Goal: Transaction & Acquisition: Book appointment/travel/reservation

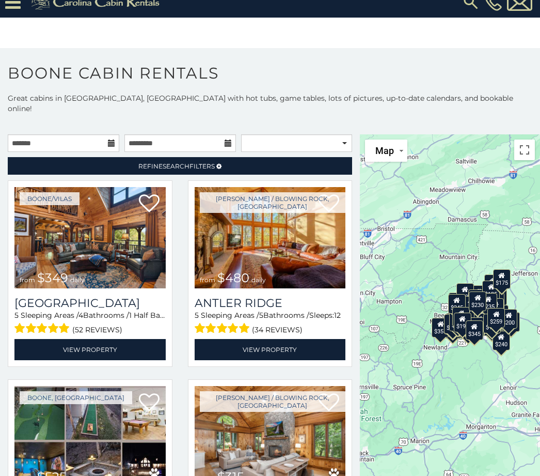
scroll to position [5597, 0]
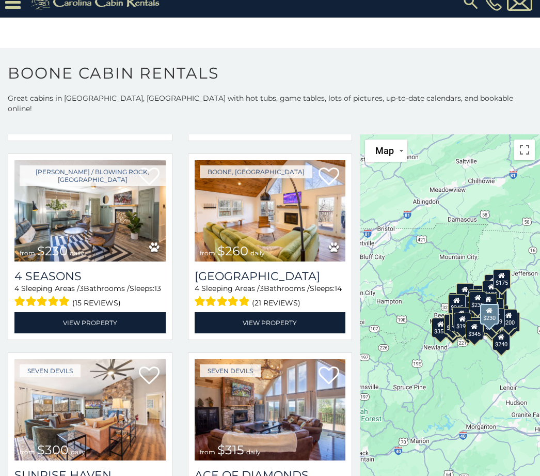
click at [119, 283] on h3 "4 Seasons" at bounding box center [89, 276] width 151 height 14
click at [92, 281] on h3 "4 Seasons" at bounding box center [89, 276] width 151 height 14
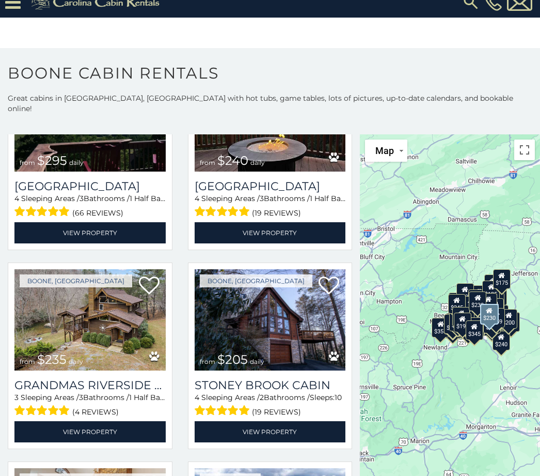
scroll to position [6086, 0]
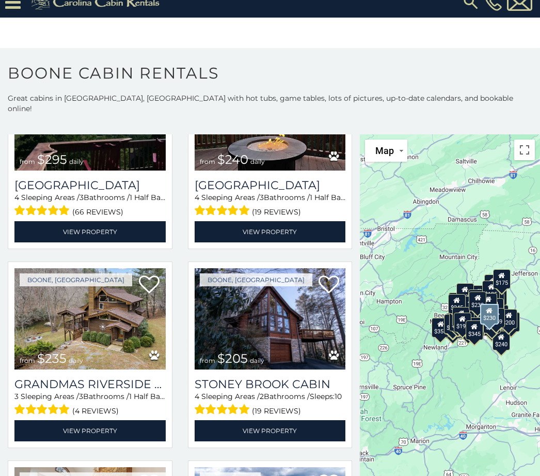
click at [300, 344] on img at bounding box center [270, 318] width 151 height 101
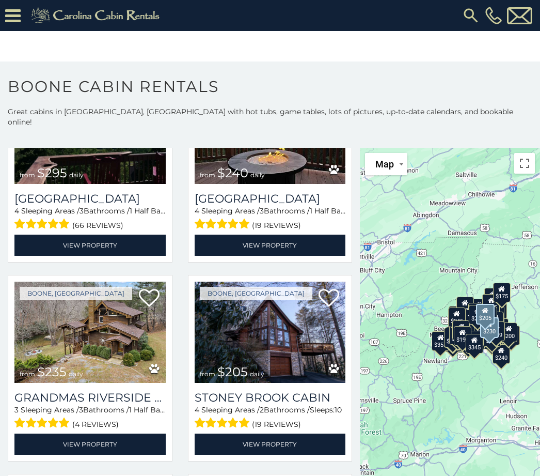
scroll to position [14, 0]
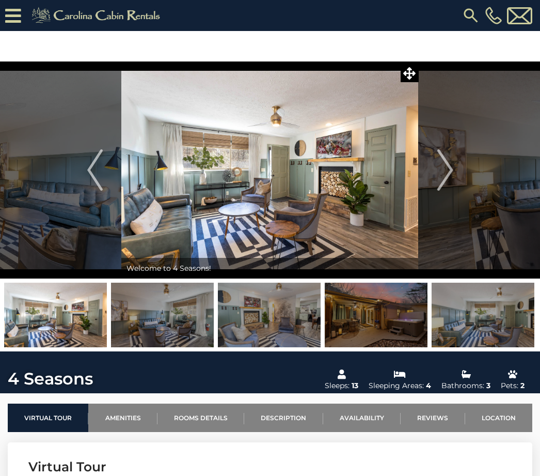
click at [463, 166] on button "Next" at bounding box center [445, 169] width 53 height 217
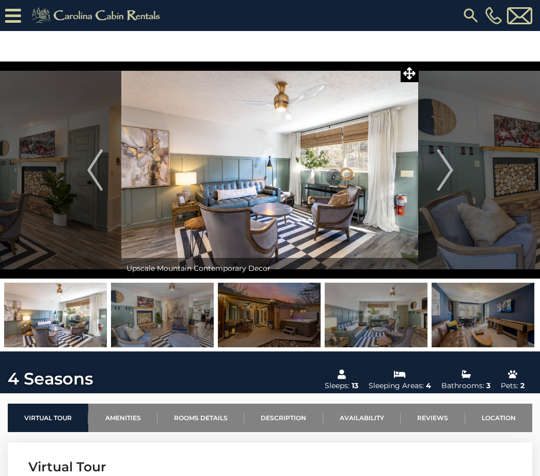
click at [463, 170] on button "Next" at bounding box center [445, 169] width 53 height 217
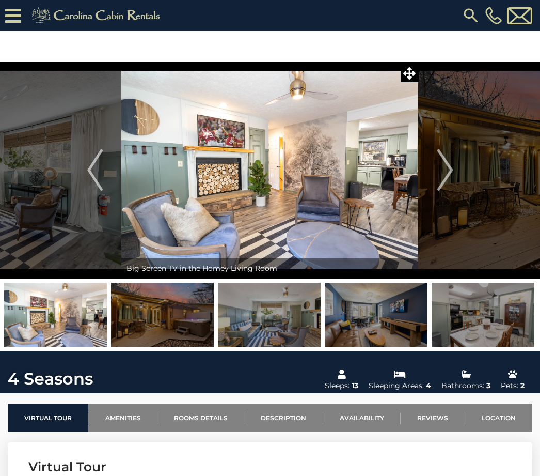
click at [446, 169] on img "Next" at bounding box center [444, 169] width 15 height 41
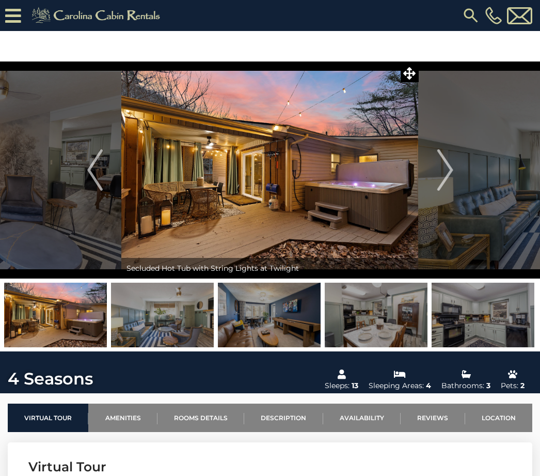
click at [448, 167] on img "Next" at bounding box center [444, 169] width 15 height 41
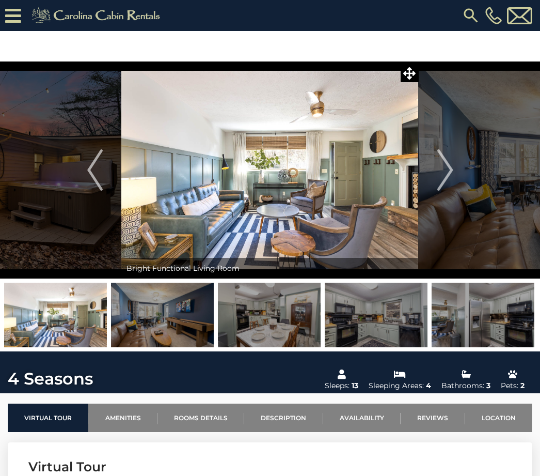
click at [454, 166] on button "Next" at bounding box center [445, 169] width 53 height 217
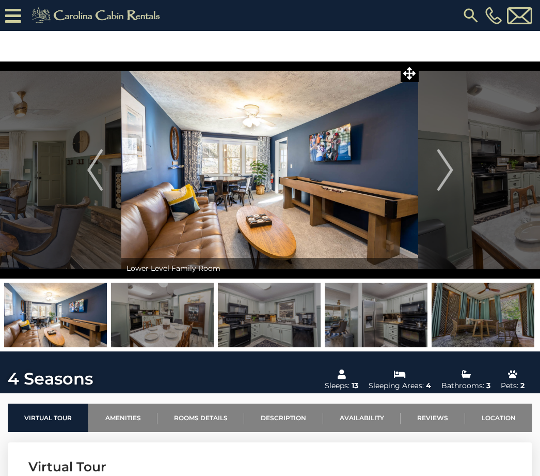
click at [455, 168] on button "Next" at bounding box center [445, 169] width 53 height 217
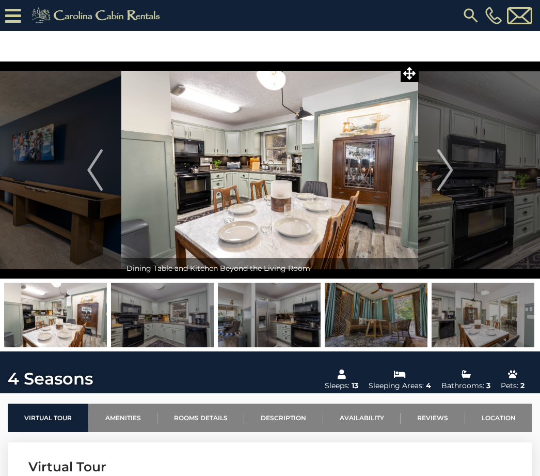
click at [453, 176] on img "Next" at bounding box center [444, 169] width 15 height 41
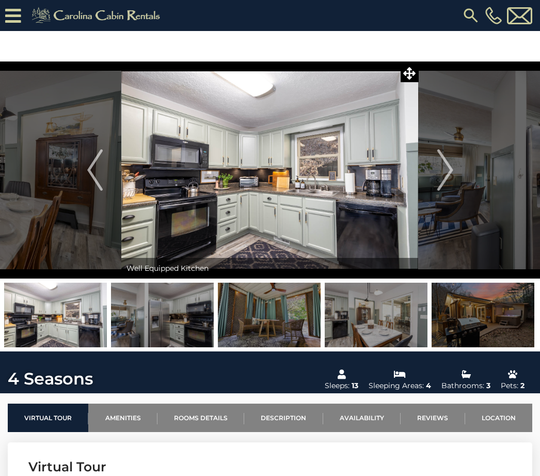
click at [445, 175] on img "Next" at bounding box center [444, 169] width 15 height 41
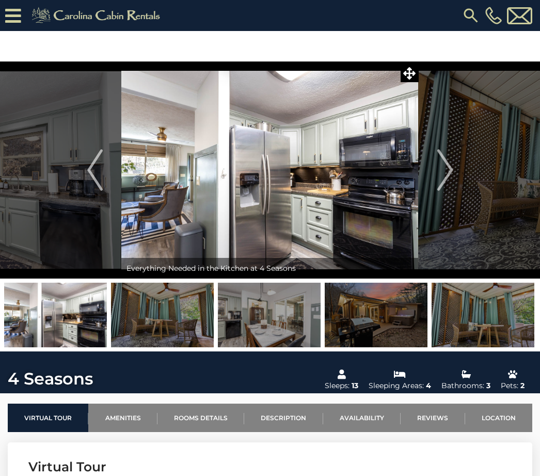
click at [454, 179] on button "Next" at bounding box center [445, 169] width 53 height 217
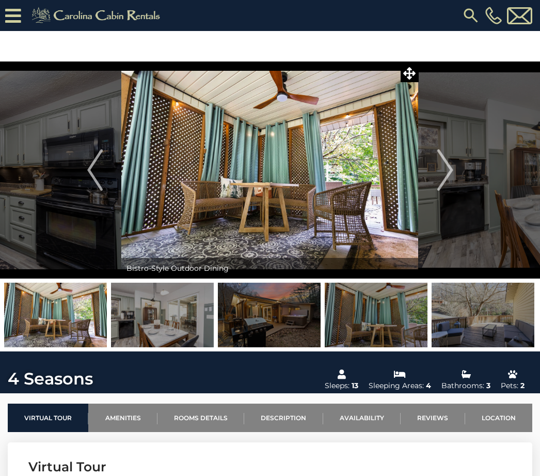
click at [451, 171] on img "Next" at bounding box center [444, 169] width 15 height 41
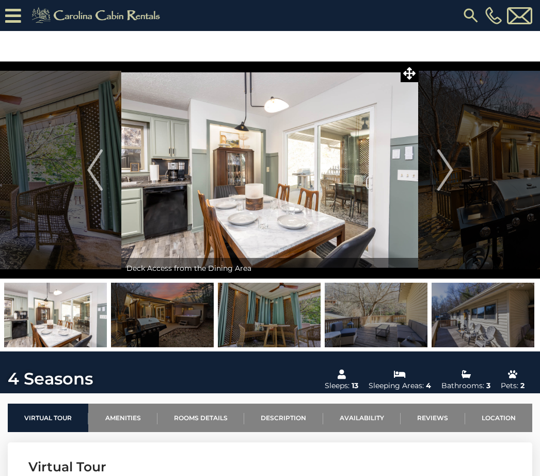
click at [465, 175] on button "Next" at bounding box center [445, 169] width 53 height 217
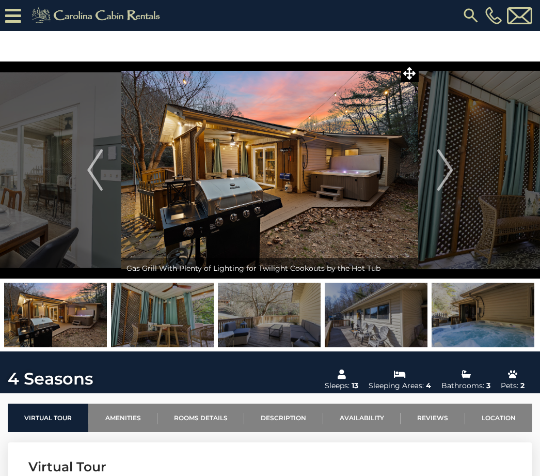
click at [454, 173] on button "Next" at bounding box center [445, 169] width 53 height 217
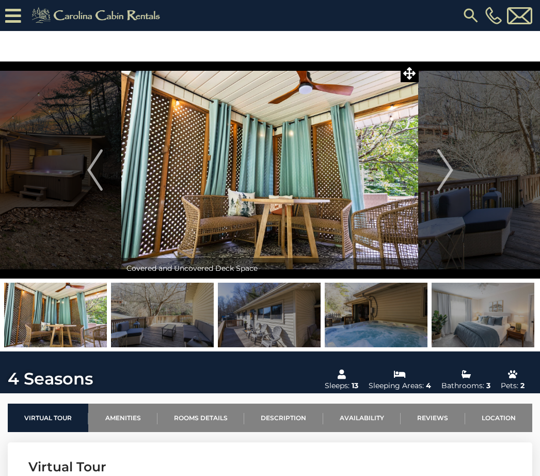
click at [456, 167] on button "Next" at bounding box center [445, 169] width 53 height 217
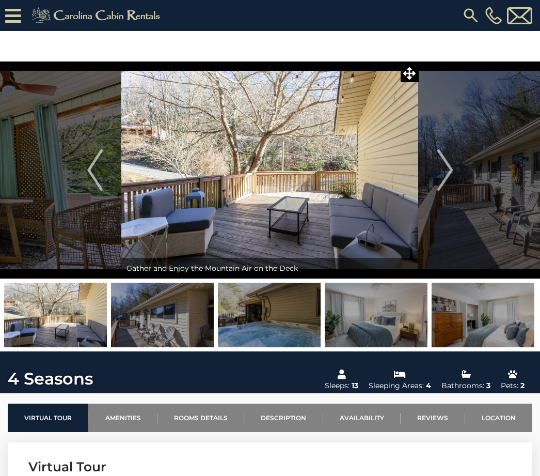
click at [455, 170] on button "Next" at bounding box center [445, 169] width 53 height 217
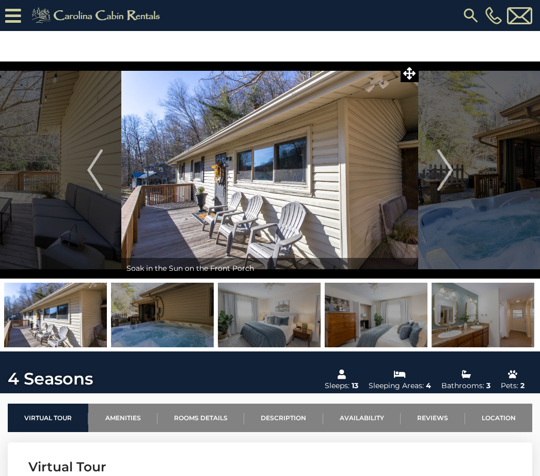
click at [461, 158] on button "Next" at bounding box center [445, 169] width 53 height 217
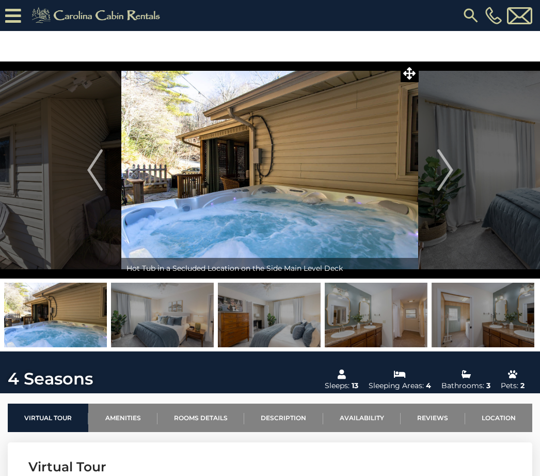
click at [462, 164] on button "Next" at bounding box center [445, 169] width 53 height 217
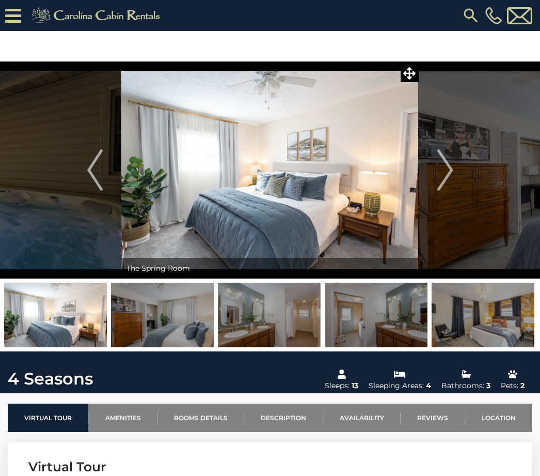
click at [462, 162] on button "Next" at bounding box center [445, 169] width 53 height 217
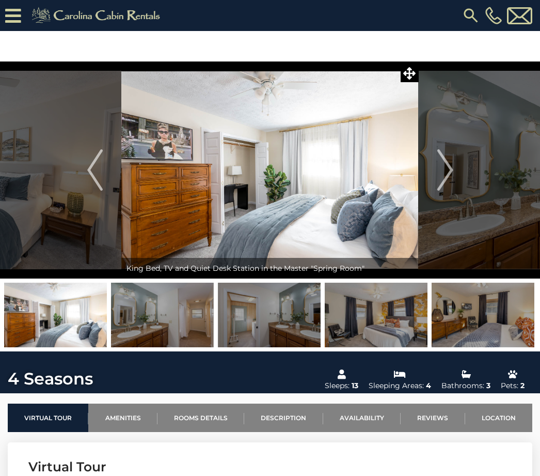
click at [467, 163] on button "Next" at bounding box center [445, 169] width 53 height 217
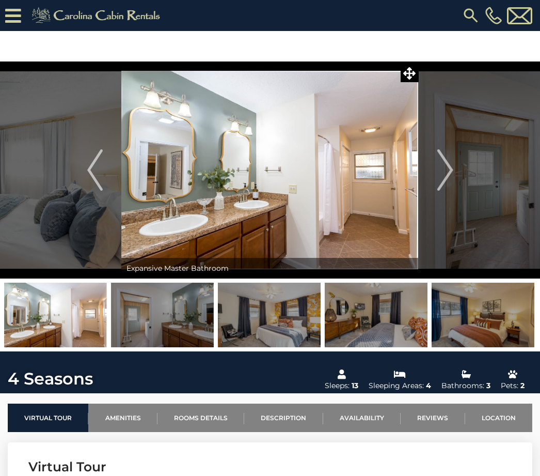
click at [460, 165] on button "Next" at bounding box center [445, 169] width 53 height 217
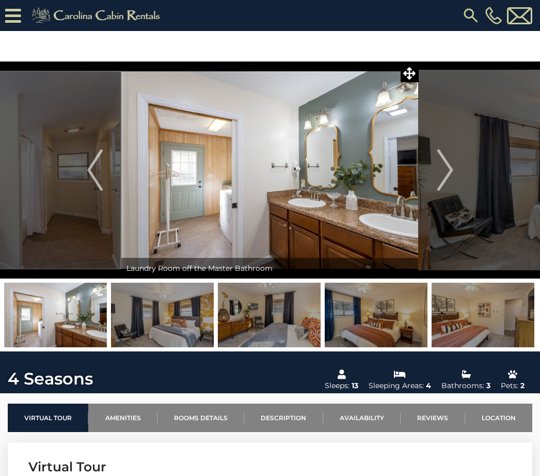
click at [458, 168] on button "Next" at bounding box center [445, 169] width 53 height 217
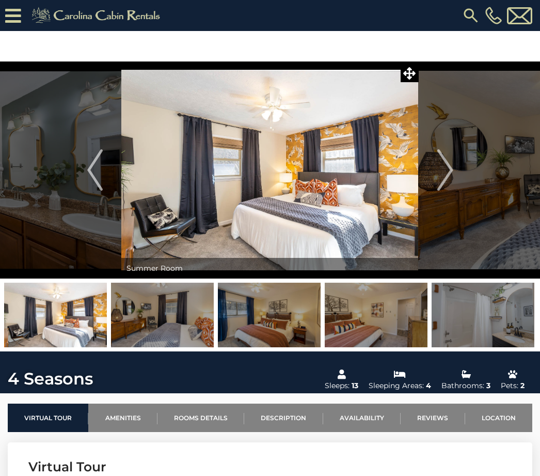
click at [456, 164] on button "Next" at bounding box center [445, 169] width 53 height 217
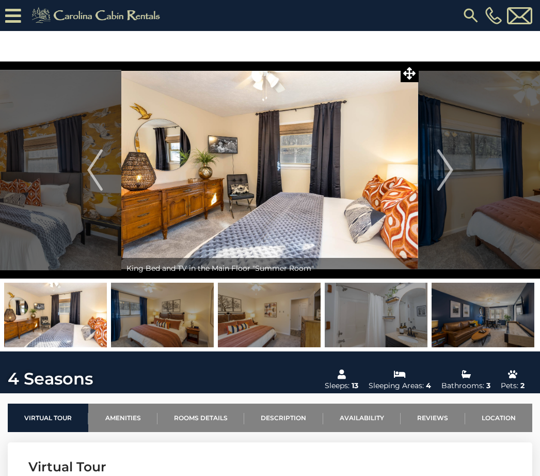
click at [459, 167] on button "Next" at bounding box center [445, 169] width 53 height 217
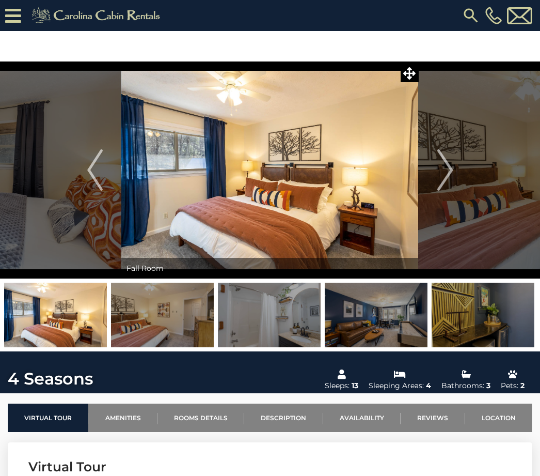
click at [450, 166] on img "Next" at bounding box center [444, 169] width 15 height 41
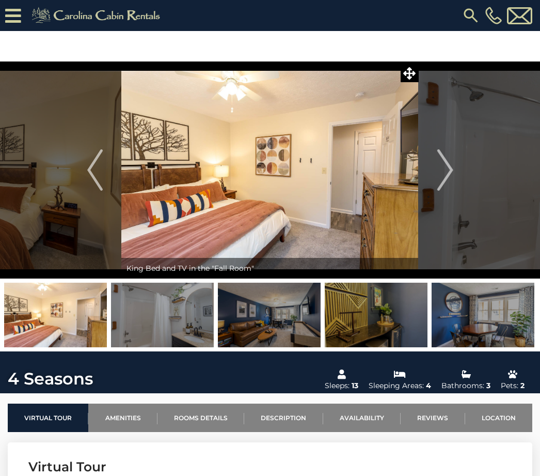
click at [461, 162] on button "Next" at bounding box center [445, 169] width 53 height 217
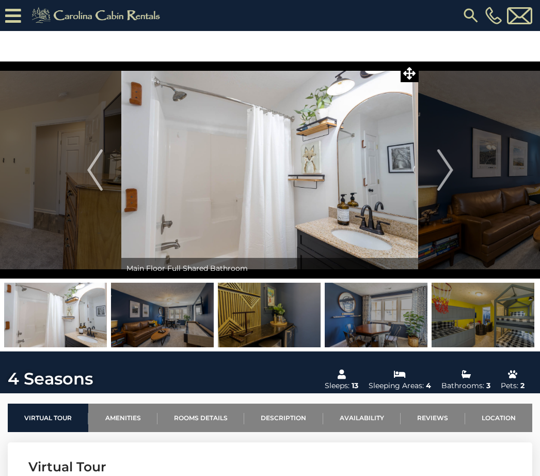
click at [459, 169] on button "Next" at bounding box center [445, 169] width 53 height 217
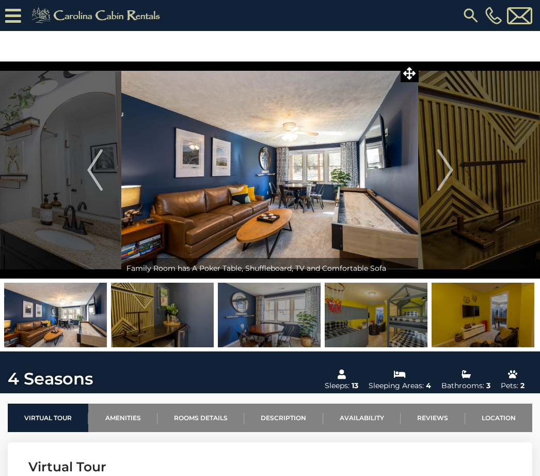
click at [464, 163] on button "Next" at bounding box center [445, 169] width 53 height 217
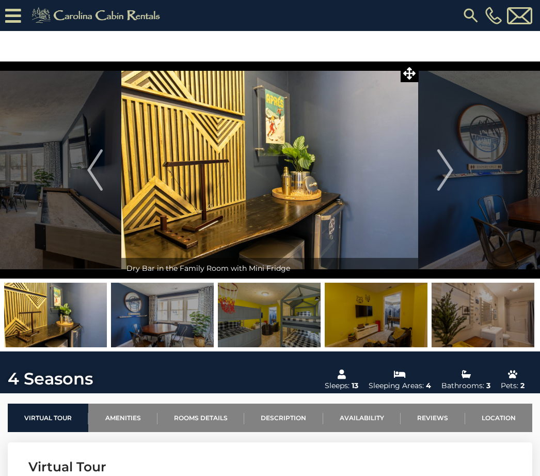
click at [458, 165] on button "Next" at bounding box center [445, 169] width 53 height 217
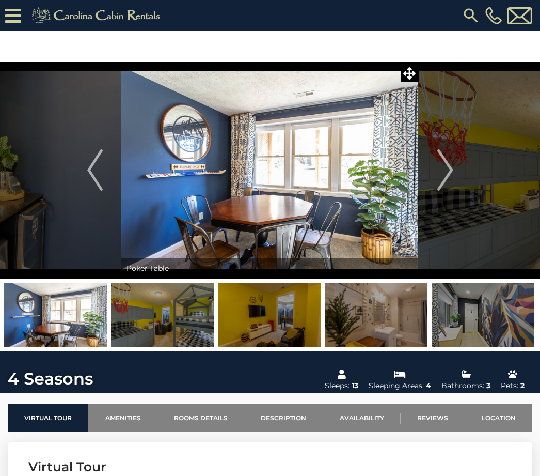
click at [461, 168] on button "Next" at bounding box center [445, 169] width 53 height 217
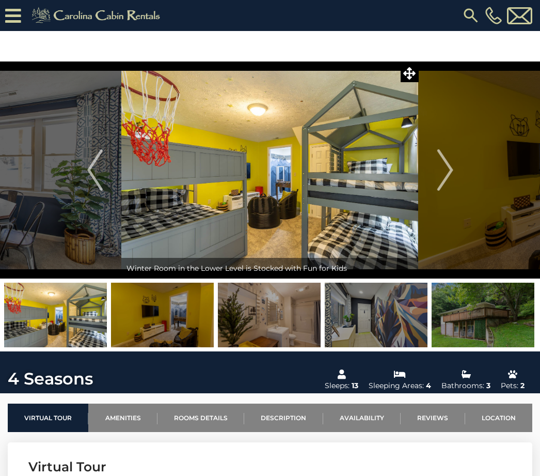
click at [454, 169] on button "Next" at bounding box center [445, 169] width 53 height 217
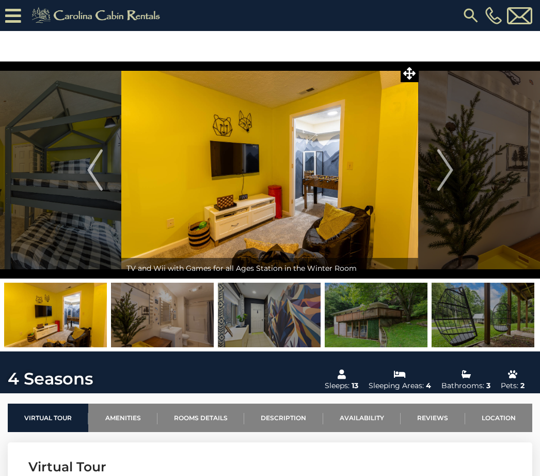
click at [458, 166] on button "Next" at bounding box center [445, 169] width 53 height 217
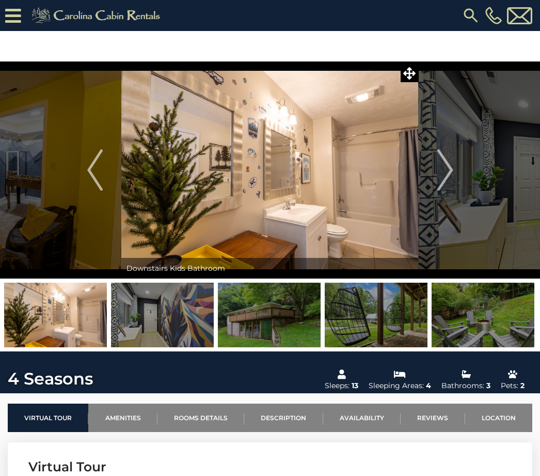
click at [459, 165] on button "Next" at bounding box center [445, 169] width 53 height 217
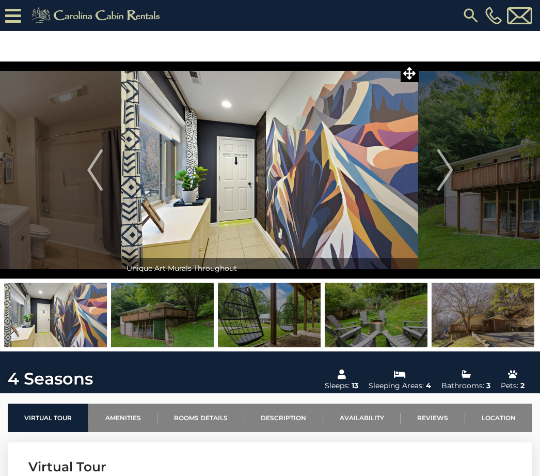
click at [455, 163] on button "Next" at bounding box center [445, 169] width 53 height 217
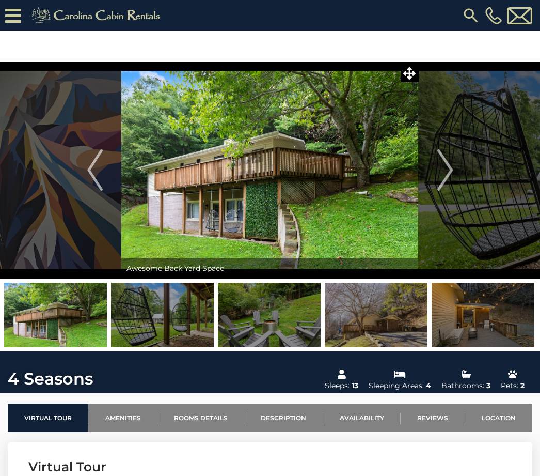
click at [455, 165] on button "Next" at bounding box center [445, 169] width 53 height 217
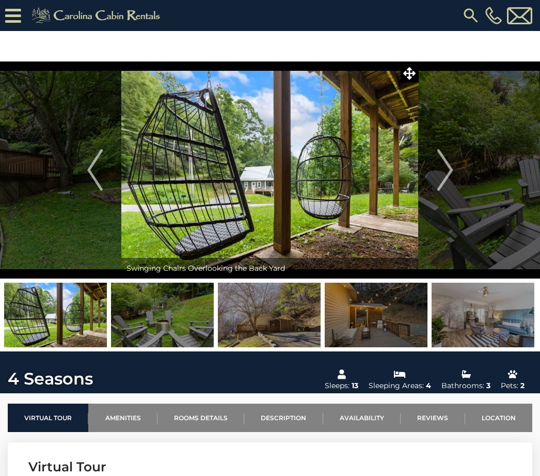
click at [453, 164] on img "Next" at bounding box center [444, 169] width 15 height 41
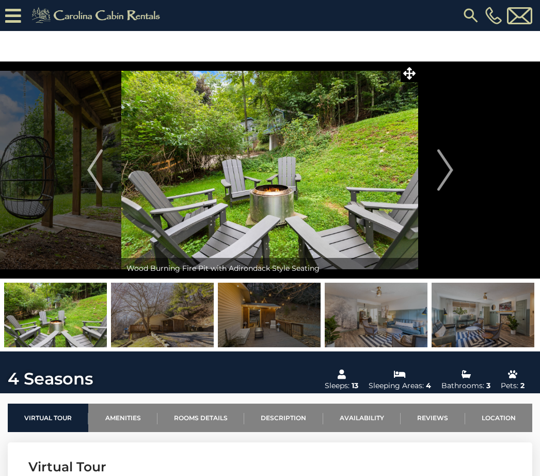
click at [453, 162] on img "Next" at bounding box center [444, 169] width 15 height 41
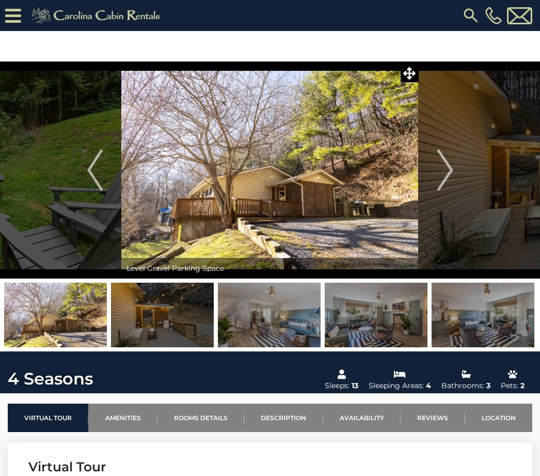
click at [467, 170] on button "Next" at bounding box center [445, 169] width 53 height 217
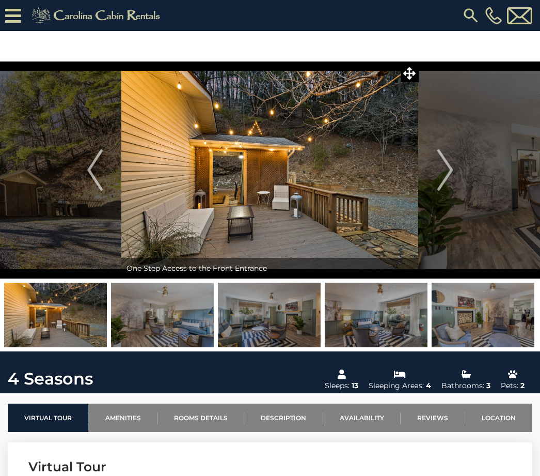
click at [466, 166] on button "Next" at bounding box center [445, 169] width 53 height 217
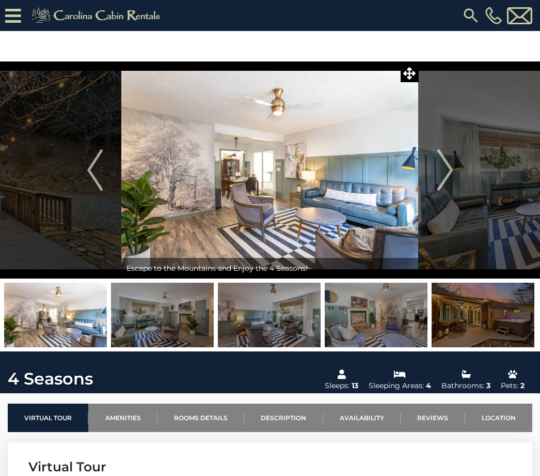
click at [454, 157] on button "Next" at bounding box center [445, 169] width 53 height 217
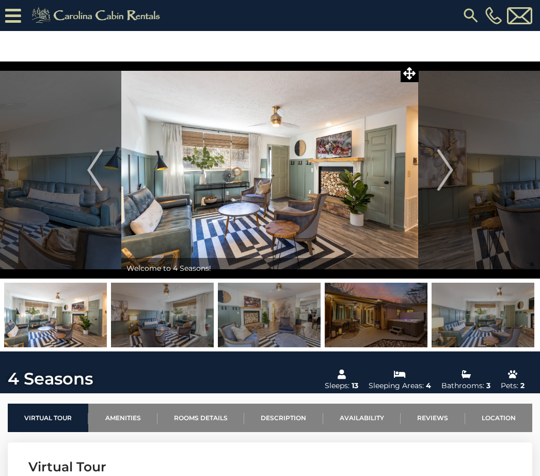
click at [453, 169] on img "Next" at bounding box center [444, 169] width 15 height 41
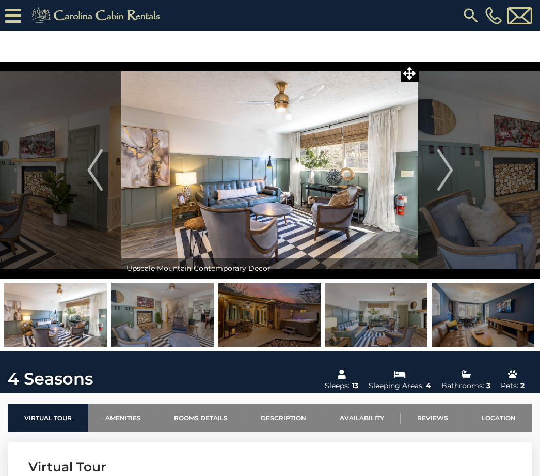
click at [459, 164] on button "Next" at bounding box center [445, 169] width 53 height 217
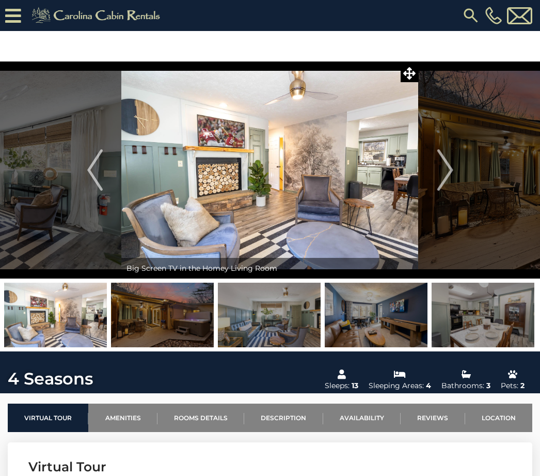
click at [448, 165] on img "Next" at bounding box center [444, 169] width 15 height 41
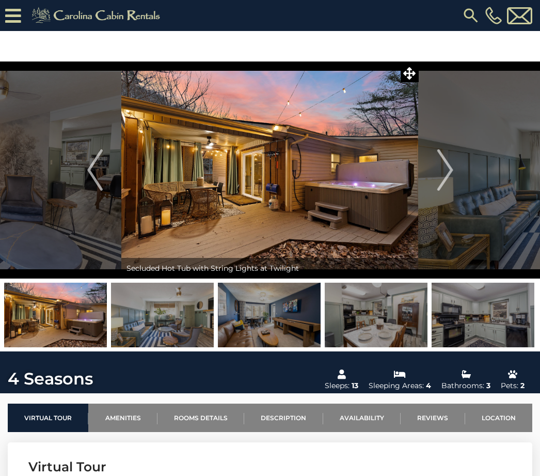
click at [456, 167] on button "Next" at bounding box center [445, 169] width 53 height 217
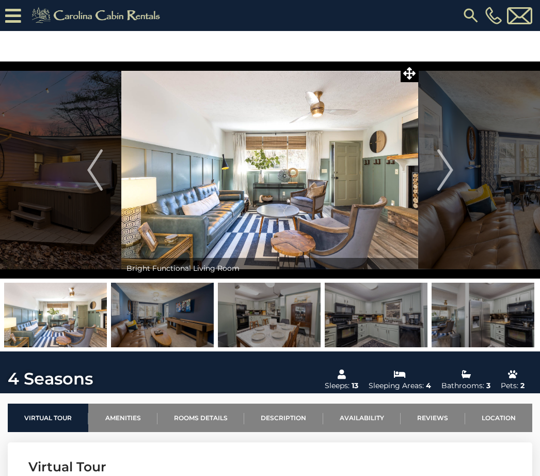
click at [456, 173] on button "Next" at bounding box center [445, 169] width 53 height 217
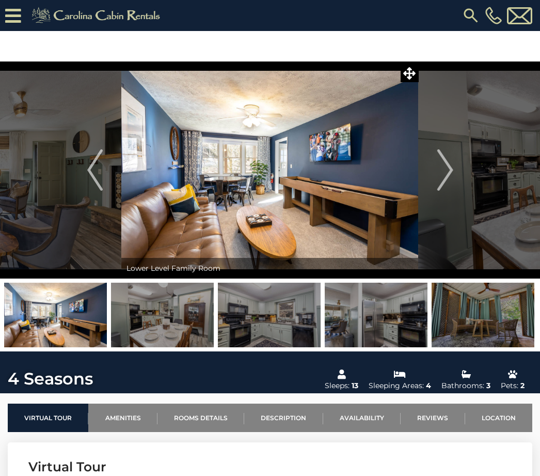
click at [461, 168] on button "Next" at bounding box center [445, 169] width 53 height 217
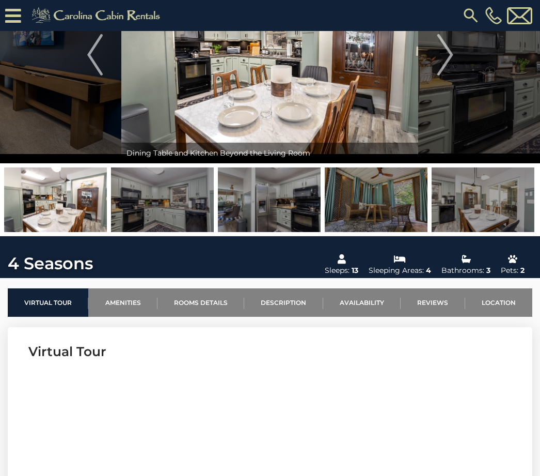
scroll to position [82, 0]
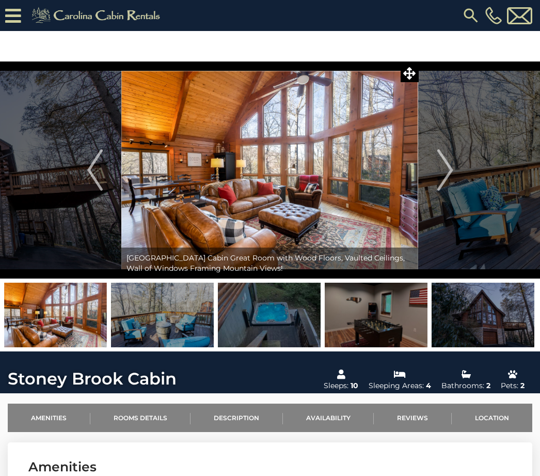
click at [452, 170] on img "Next" at bounding box center [444, 169] width 15 height 41
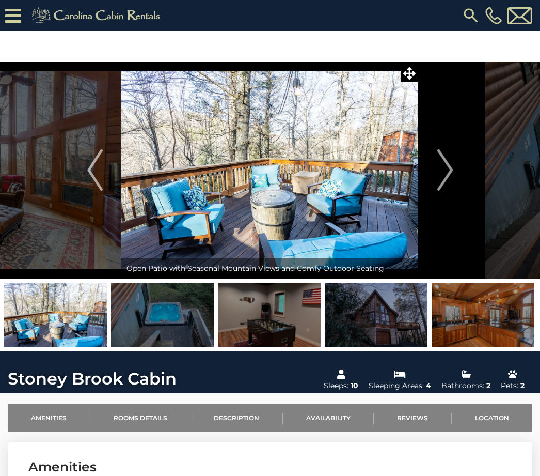
click at [447, 173] on img "Next" at bounding box center [444, 169] width 15 height 41
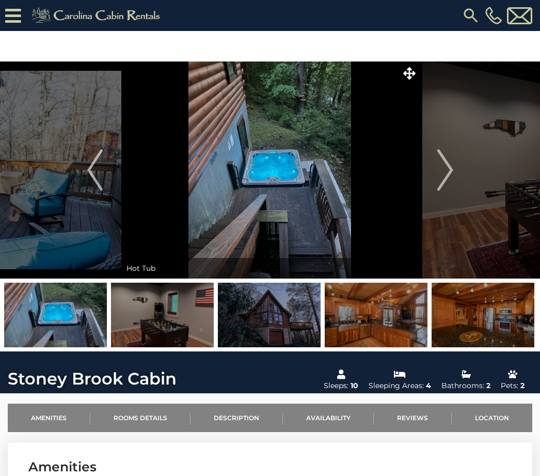
click at [457, 180] on button "Next" at bounding box center [445, 169] width 53 height 217
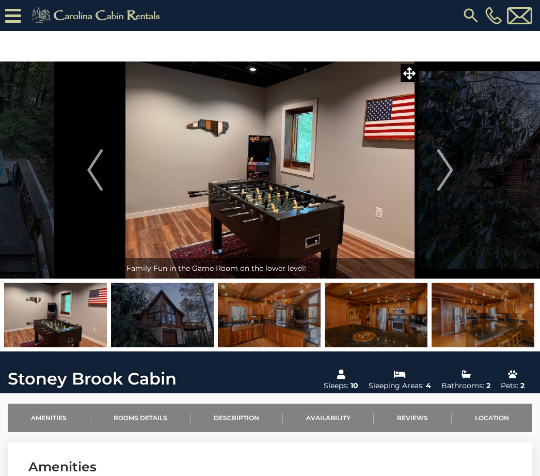
click at [462, 175] on button "Next" at bounding box center [445, 169] width 53 height 217
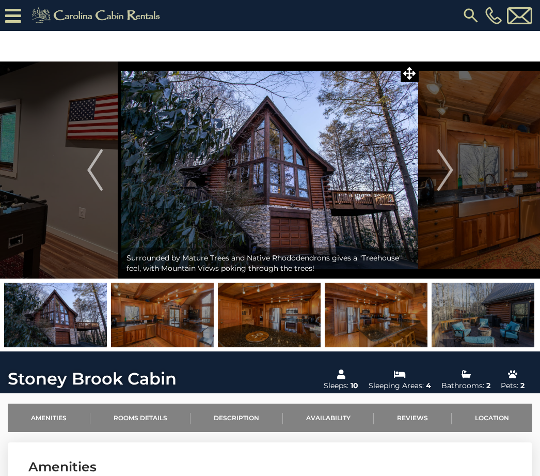
click at [458, 171] on button "Next" at bounding box center [445, 169] width 53 height 217
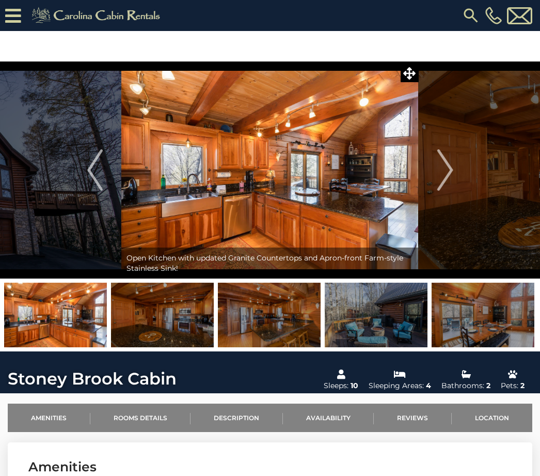
click at [464, 174] on button "Next" at bounding box center [445, 169] width 53 height 217
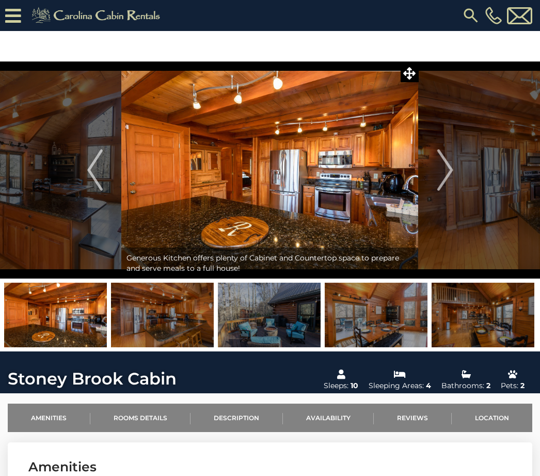
click at [471, 169] on button "Next" at bounding box center [445, 169] width 53 height 217
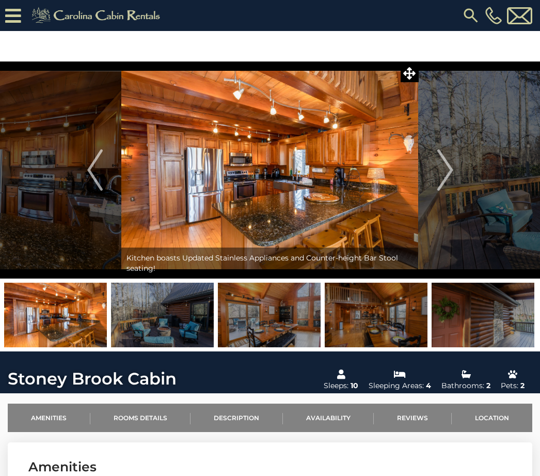
click at [452, 175] on img "Next" at bounding box center [444, 169] width 15 height 41
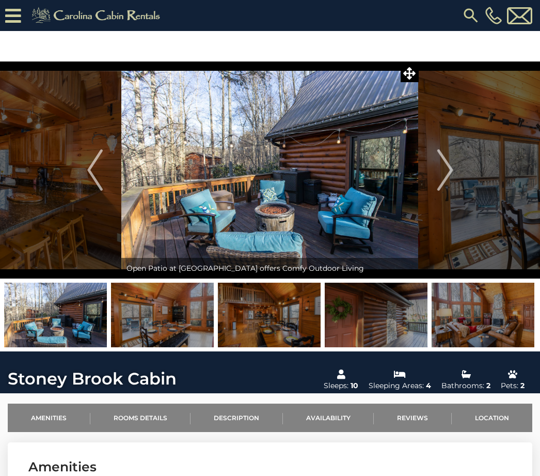
click at [448, 171] on img "Next" at bounding box center [444, 169] width 15 height 41
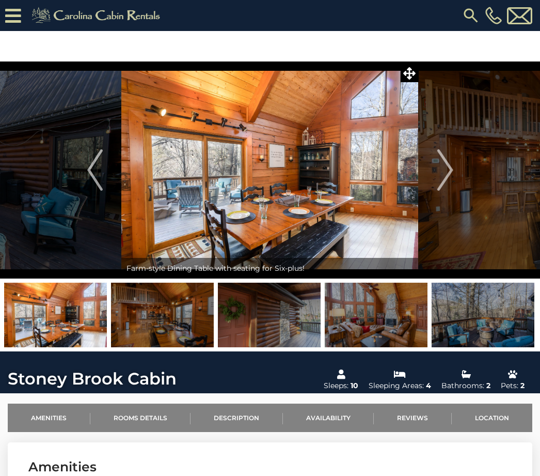
click at [450, 171] on img "Next" at bounding box center [444, 169] width 15 height 41
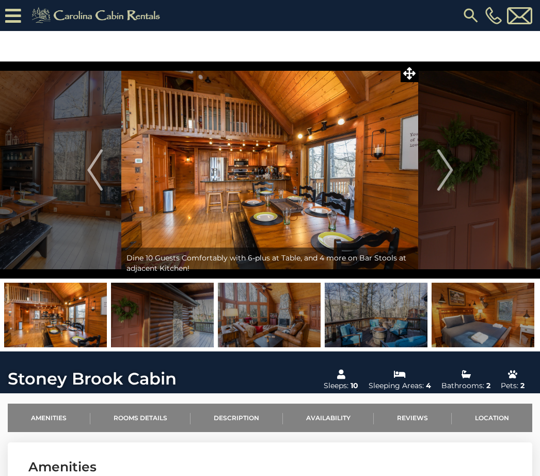
click at [452, 169] on img "Next" at bounding box center [444, 169] width 15 height 41
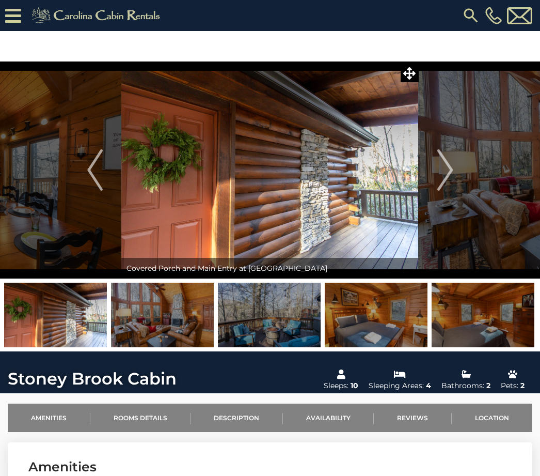
click at [452, 166] on img "Next" at bounding box center [444, 169] width 15 height 41
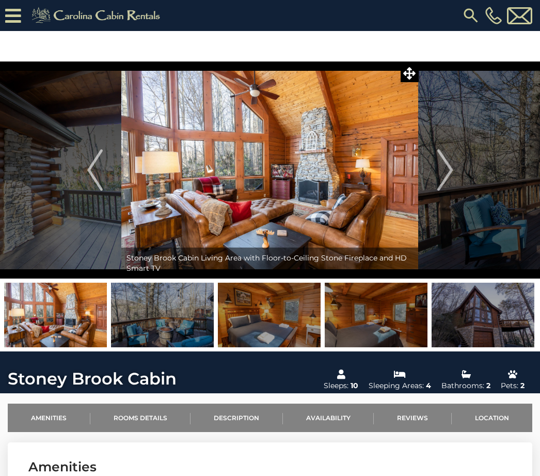
click at [447, 174] on img "Next" at bounding box center [444, 169] width 15 height 41
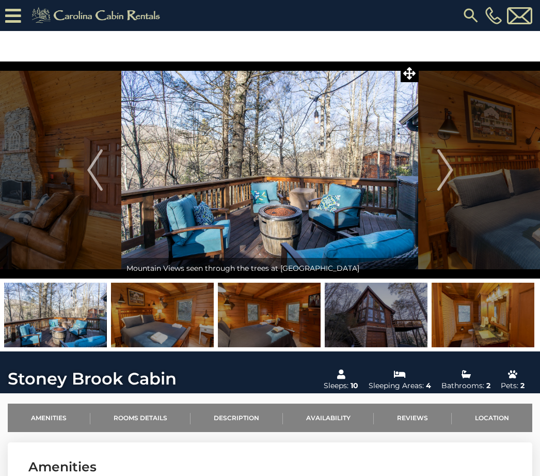
click at [447, 173] on img "Next" at bounding box center [444, 169] width 15 height 41
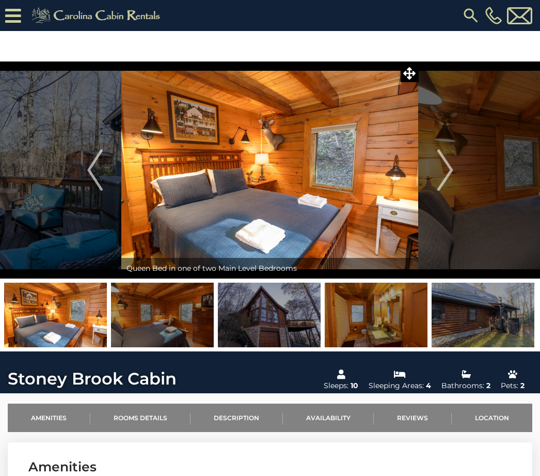
click at [449, 164] on img "Next" at bounding box center [444, 169] width 15 height 41
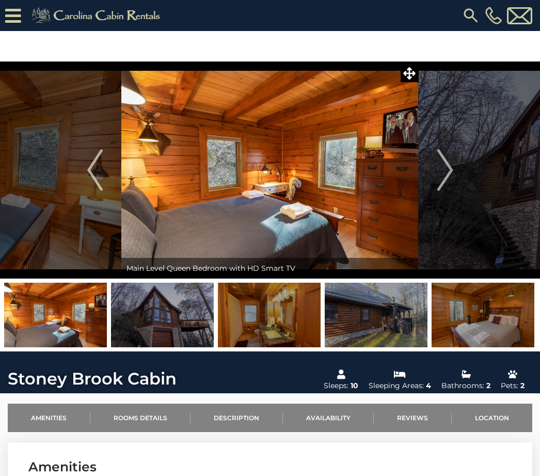
click at [453, 172] on button "Next" at bounding box center [445, 169] width 53 height 217
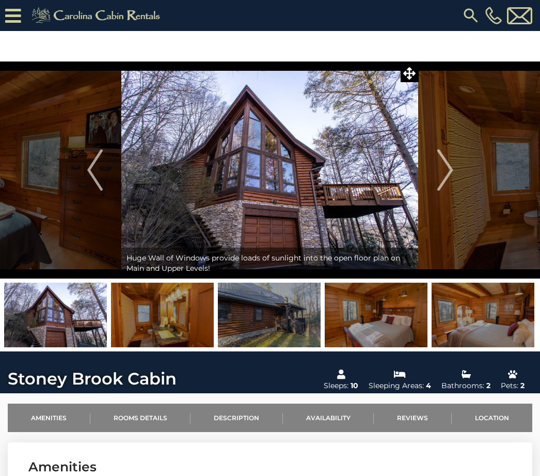
click at [447, 173] on img "Next" at bounding box center [444, 169] width 15 height 41
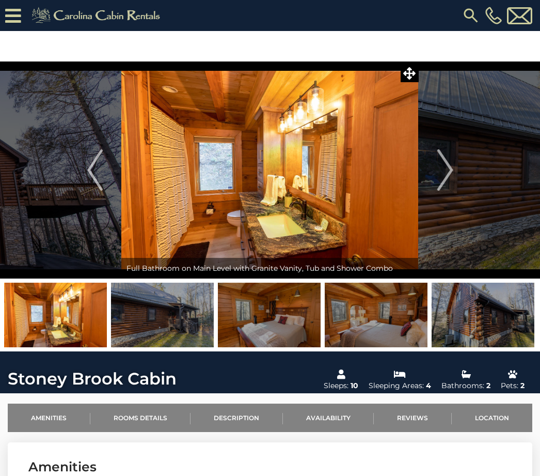
click at [458, 171] on button "Next" at bounding box center [445, 169] width 53 height 217
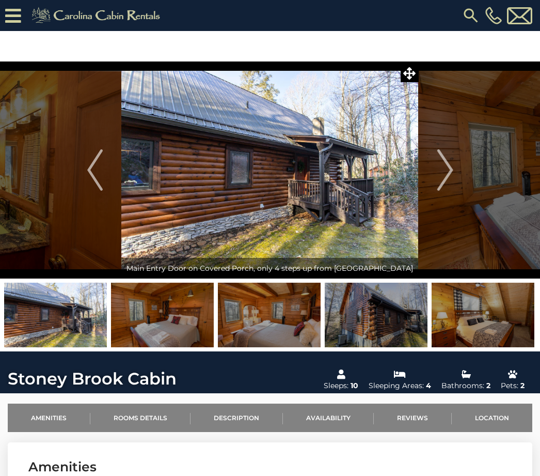
click at [452, 169] on img "Next" at bounding box center [444, 169] width 15 height 41
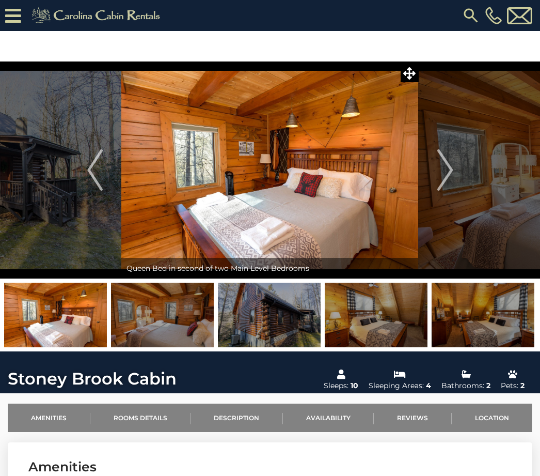
click at [453, 174] on img "Next" at bounding box center [444, 169] width 15 height 41
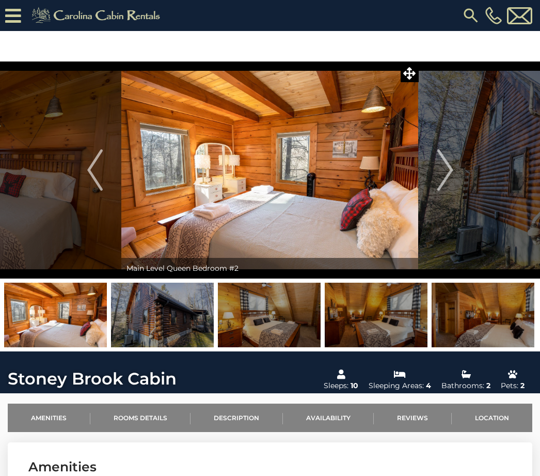
click at [463, 175] on button "Next" at bounding box center [445, 169] width 53 height 217
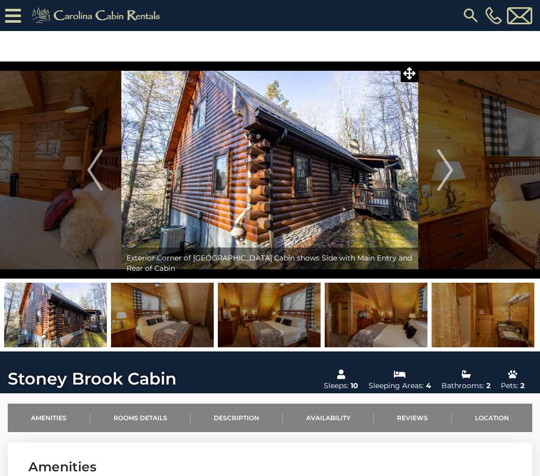
click at [471, 175] on button "Next" at bounding box center [445, 169] width 53 height 217
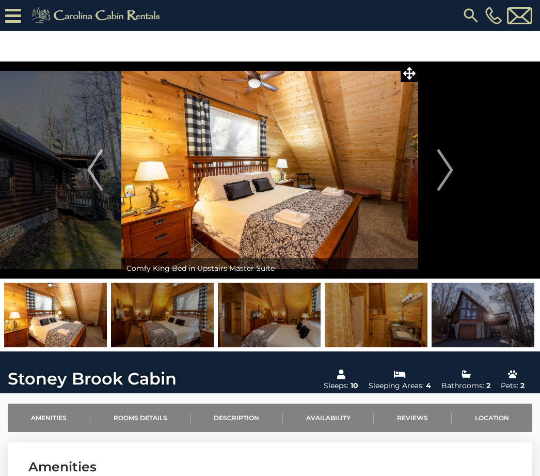
click at [469, 166] on button "Next" at bounding box center [445, 169] width 53 height 217
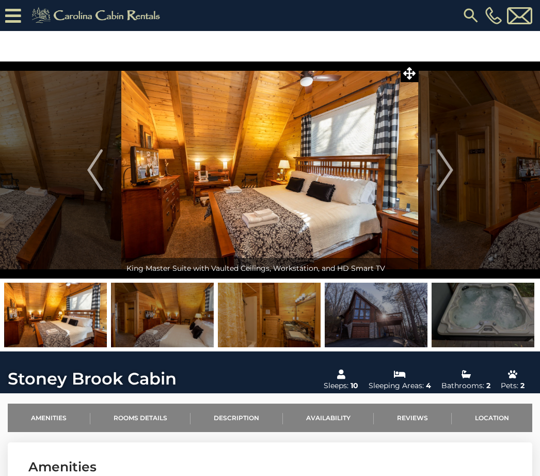
click at [469, 164] on button "Next" at bounding box center [445, 169] width 53 height 217
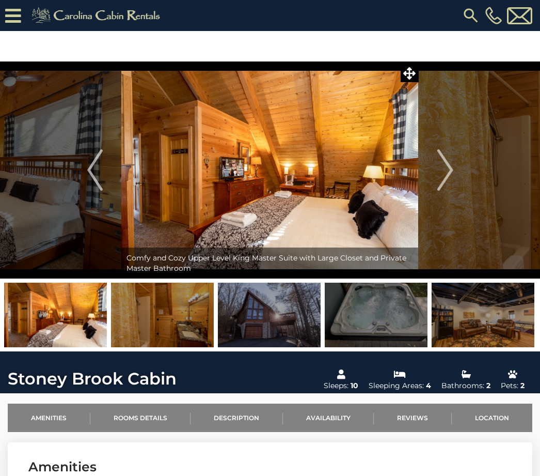
click at [469, 176] on button "Next" at bounding box center [445, 169] width 53 height 217
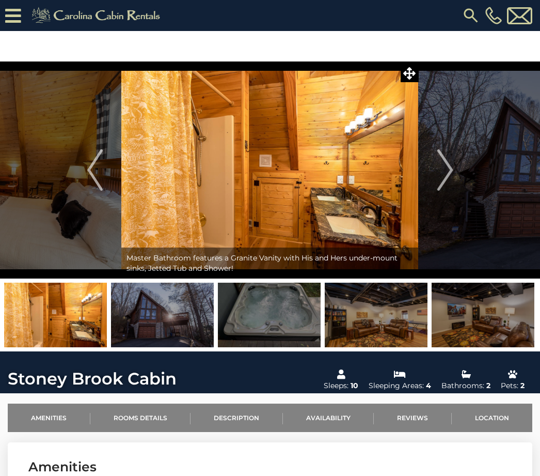
click at [453, 170] on img "Next" at bounding box center [444, 169] width 15 height 41
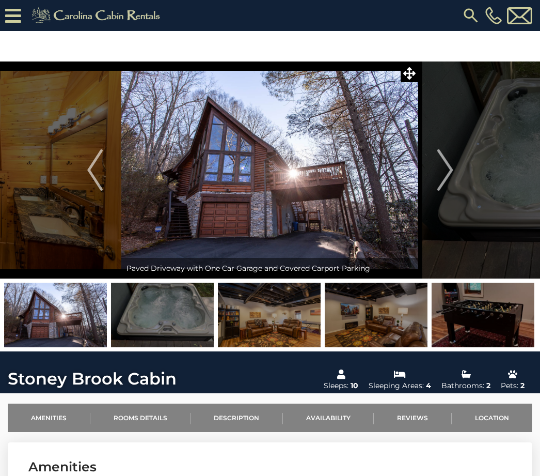
click at [458, 170] on button "Next" at bounding box center [445, 169] width 53 height 217
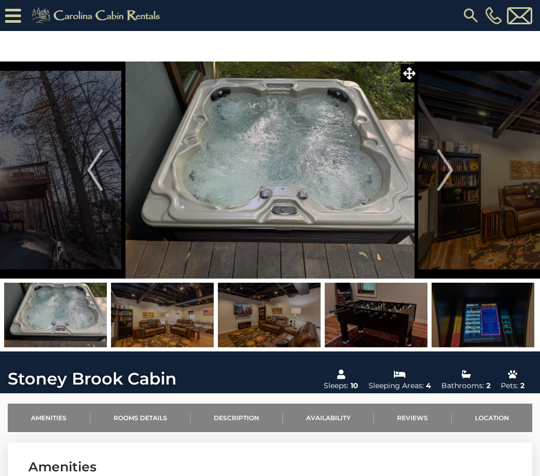
click at [469, 167] on button "Next" at bounding box center [445, 169] width 53 height 217
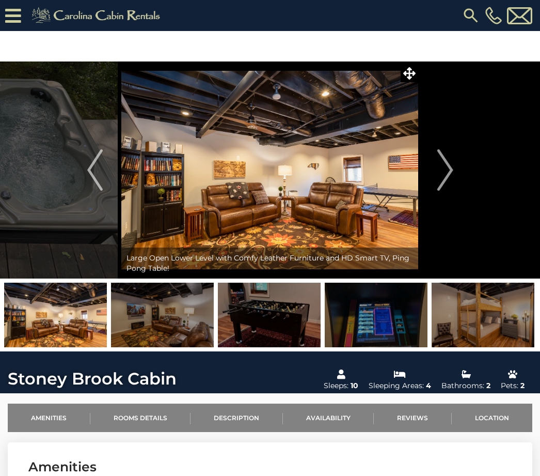
click at [455, 177] on button "Next" at bounding box center [445, 169] width 53 height 217
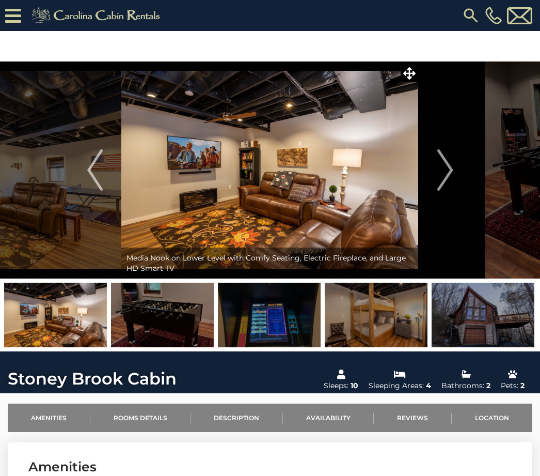
click at [456, 162] on button "Next" at bounding box center [445, 169] width 53 height 217
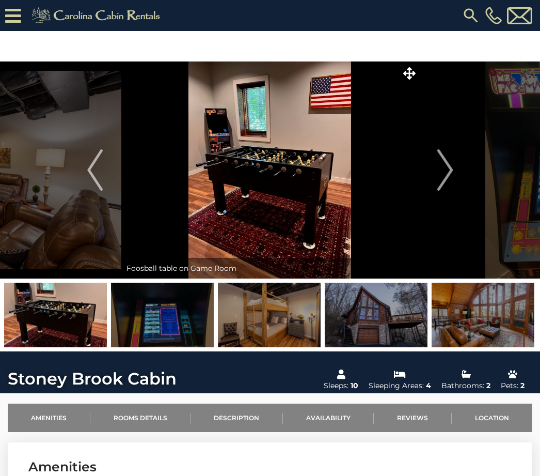
click at [459, 162] on button "Next" at bounding box center [445, 169] width 53 height 217
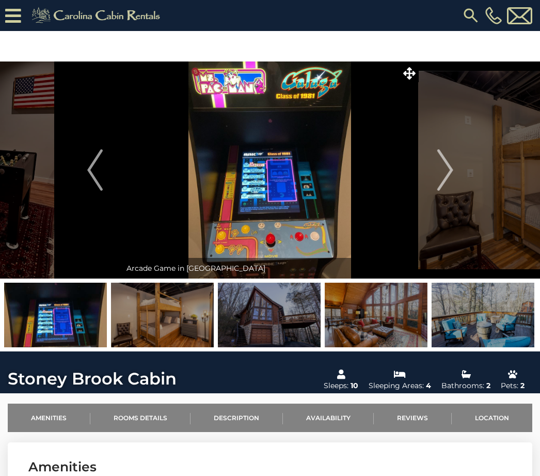
click at [460, 161] on button "Next" at bounding box center [445, 169] width 53 height 217
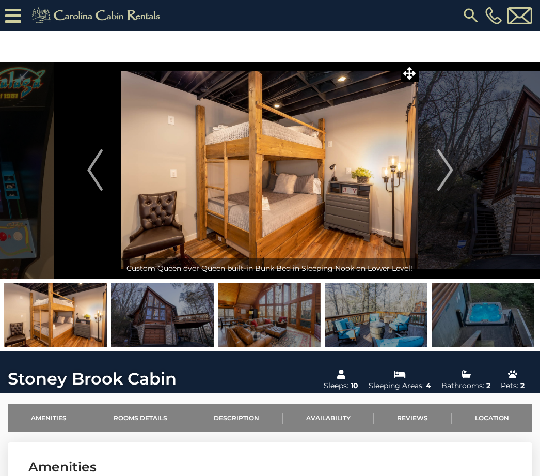
click at [465, 164] on button "Next" at bounding box center [445, 169] width 53 height 217
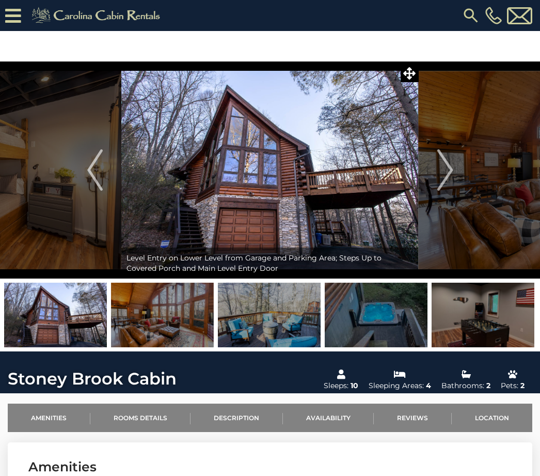
click at [460, 161] on button "Next" at bounding box center [445, 169] width 53 height 217
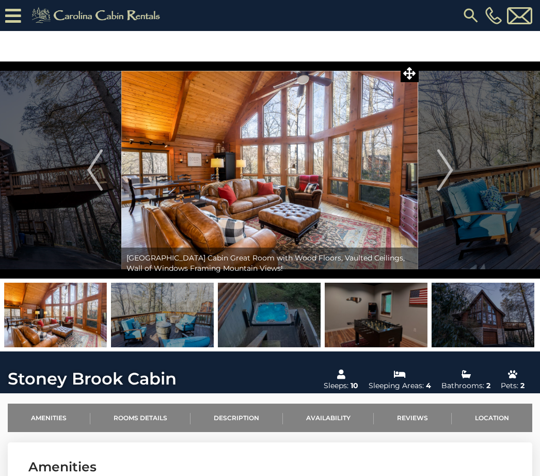
click at [458, 163] on button "Next" at bounding box center [445, 169] width 53 height 217
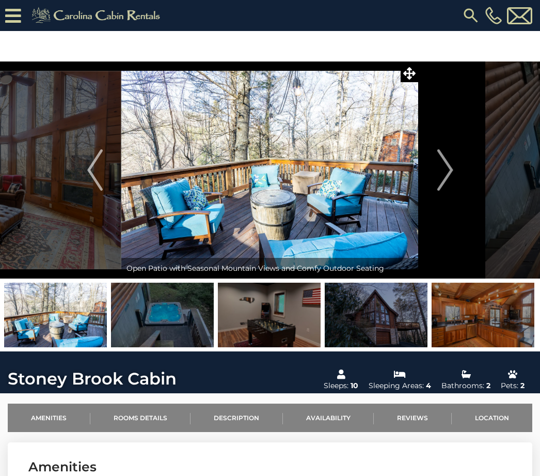
click at [459, 167] on button "Next" at bounding box center [445, 169] width 53 height 217
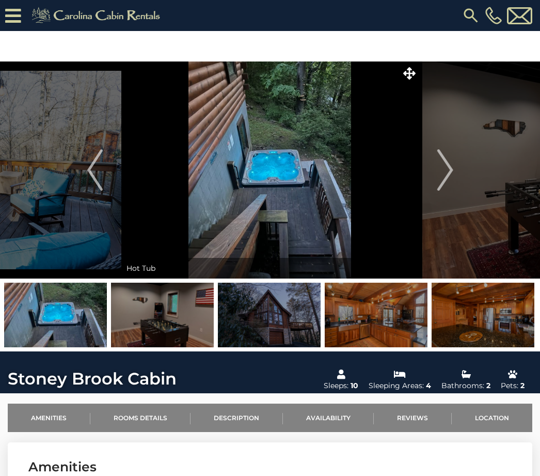
click at [462, 163] on button "Next" at bounding box center [445, 169] width 53 height 217
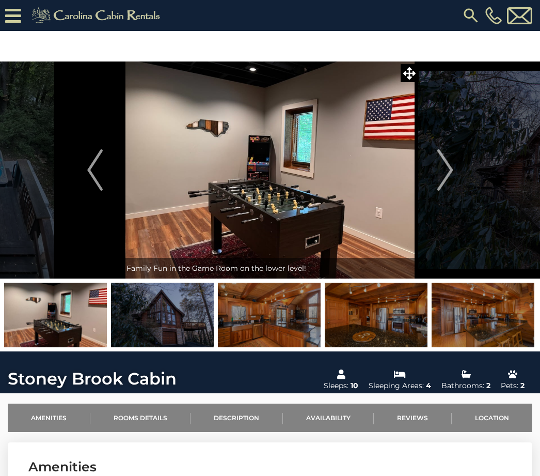
click at [453, 166] on img "Next" at bounding box center [444, 169] width 15 height 41
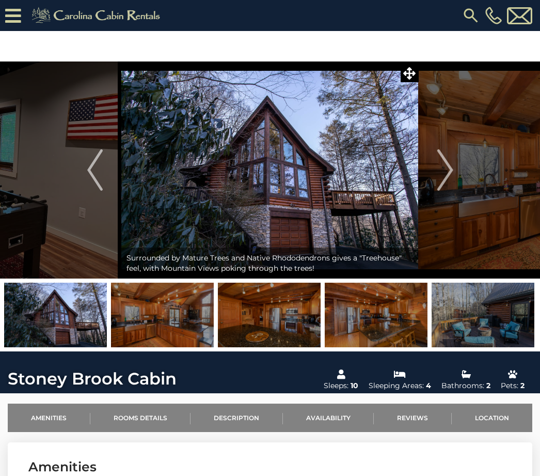
click at [451, 170] on img "Next" at bounding box center [444, 169] width 15 height 41
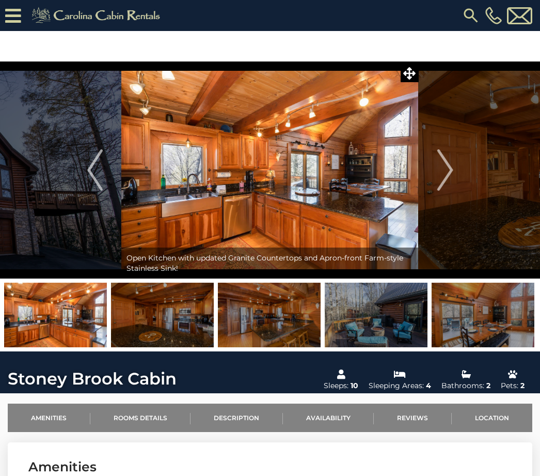
click at [455, 170] on button "Next" at bounding box center [445, 169] width 53 height 217
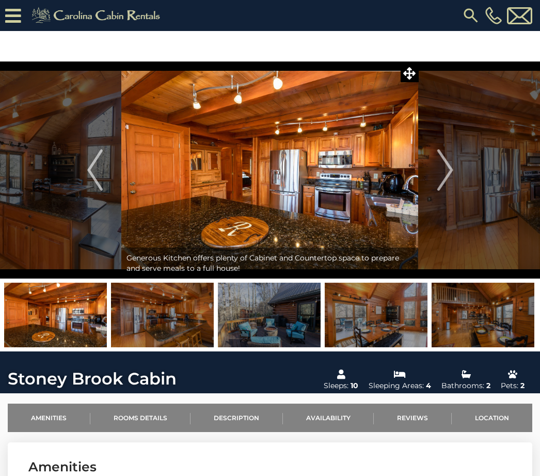
click at [459, 170] on button "Next" at bounding box center [445, 169] width 53 height 217
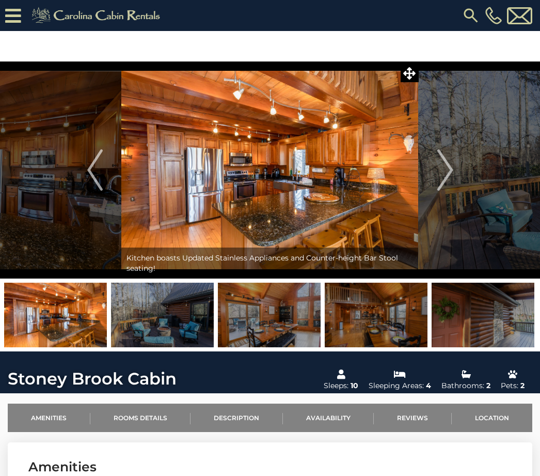
click at [446, 170] on img "Next" at bounding box center [444, 169] width 15 height 41
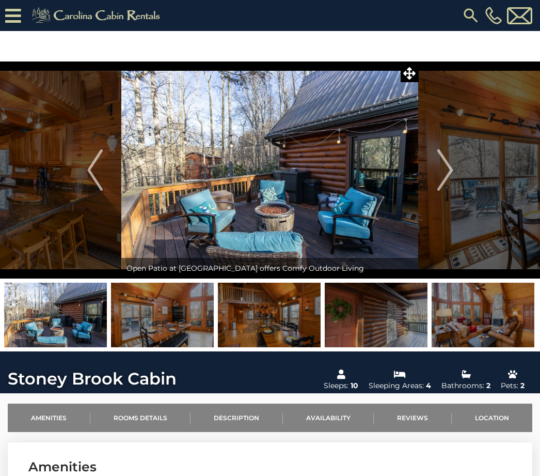
click at [454, 168] on button "Next" at bounding box center [445, 169] width 53 height 217
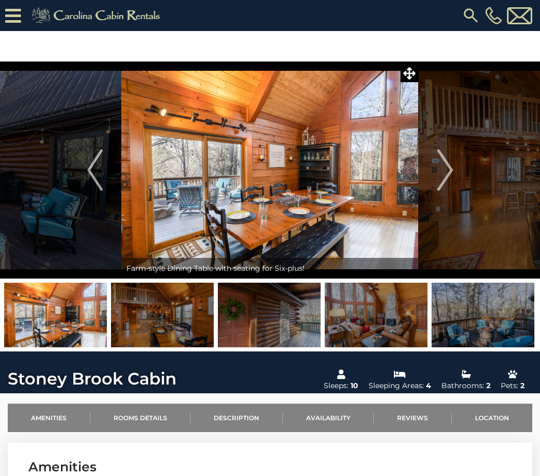
click at [453, 165] on button "Next" at bounding box center [445, 169] width 53 height 217
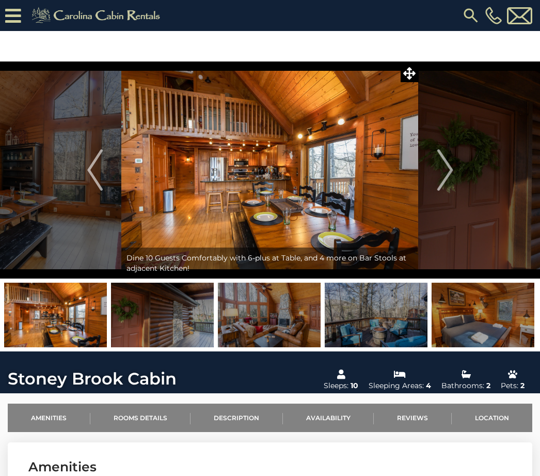
click at [448, 172] on img "Next" at bounding box center [444, 169] width 15 height 41
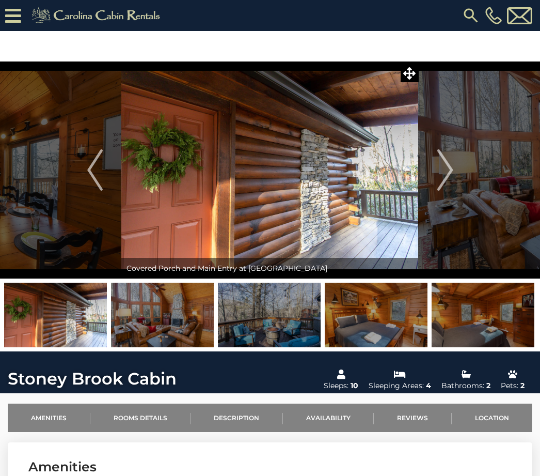
click at [493, 418] on link "Location" at bounding box center [492, 417] width 81 height 28
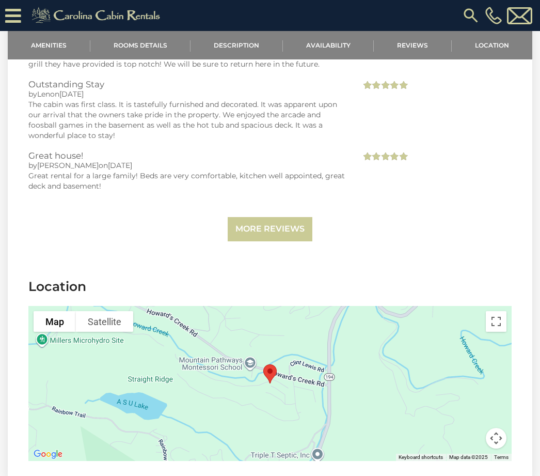
scroll to position [2470, 0]
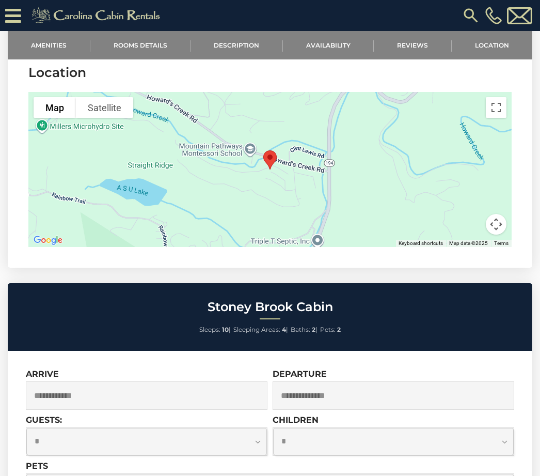
click at [166, 389] on input "text" at bounding box center [147, 395] width 242 height 28
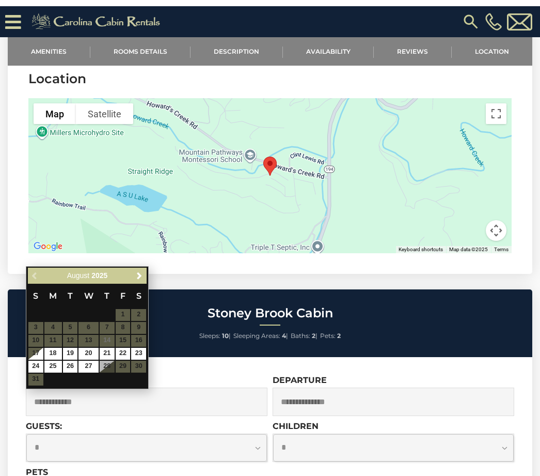
scroll to position [2462, 0]
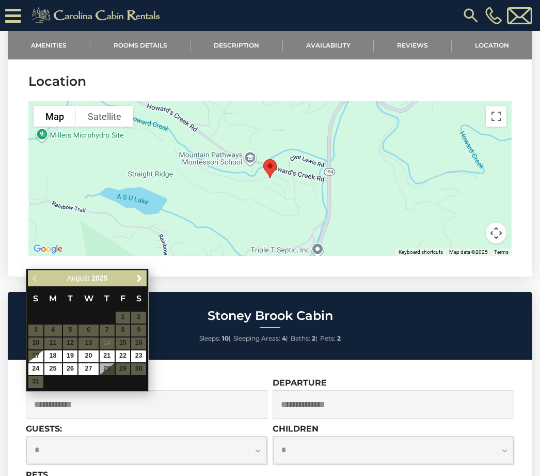
click at [112, 406] on input "text" at bounding box center [147, 404] width 242 height 28
click at [76, 400] on input "text" at bounding box center [147, 404] width 242 height 28
click at [39, 359] on link "17" at bounding box center [35, 356] width 15 height 12
type input "**********"
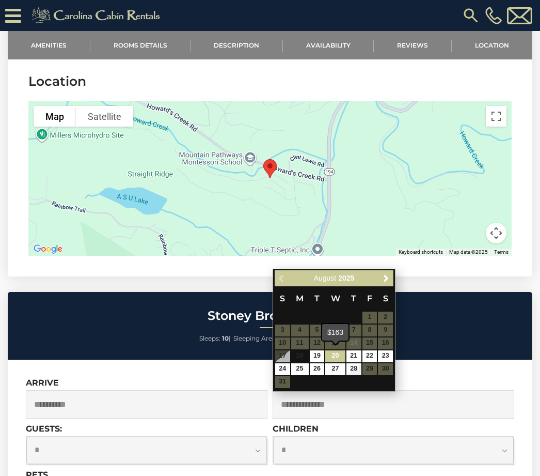
click at [340, 356] on link "20" at bounding box center [335, 356] width 20 height 12
type input "**********"
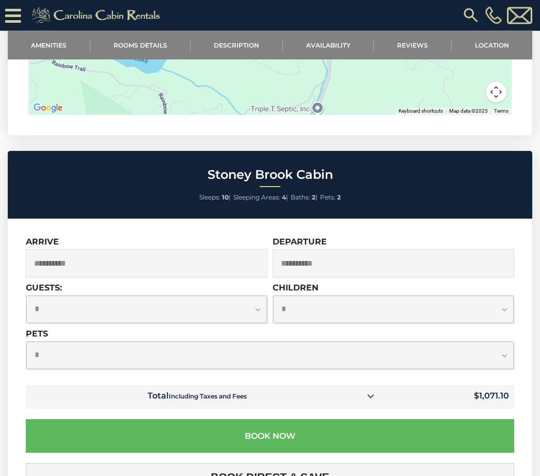
scroll to position [2589, 0]
